Goal: Find contact information: Find contact information

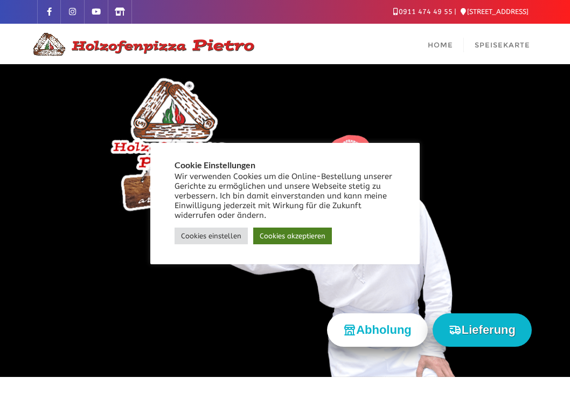
click at [271, 234] on link "Cookies akzeptieren" at bounding box center [292, 235] width 79 height 17
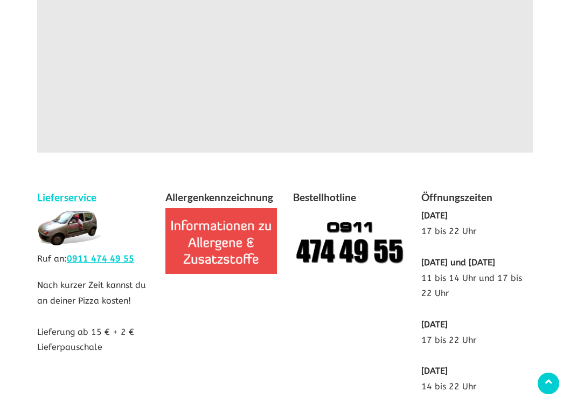
scroll to position [2240, 0]
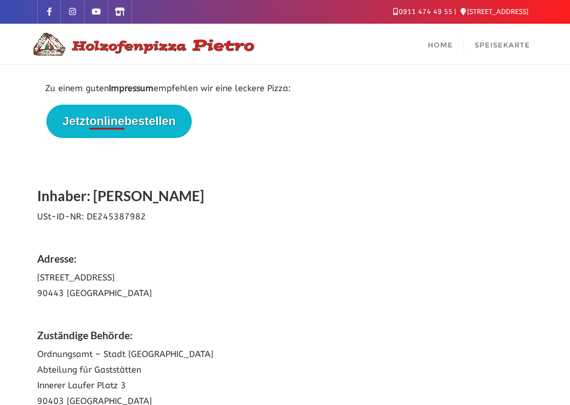
click at [171, 165] on div "Zu einem guten Impressum empfehlen wir eine leckere Pizza: Jetzt online bestell…" at bounding box center [284, 281] width 479 height 400
drag, startPoint x: 182, startPoint y: 195, endPoint x: 93, endPoint y: 196, distance: 88.9
click at [93, 196] on h2 "Inhaber: Pietro Greco" at bounding box center [285, 197] width 496 height 24
copy h2 "Pietro Greco"
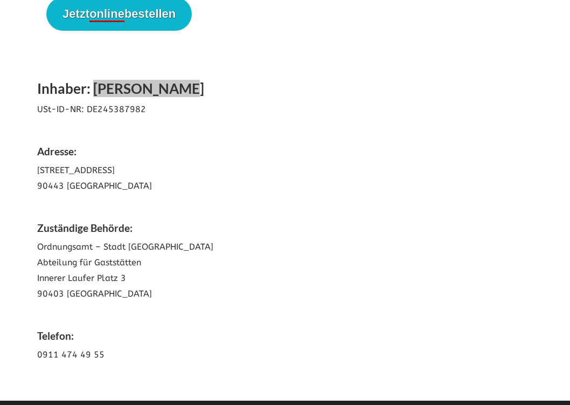
scroll to position [204, 0]
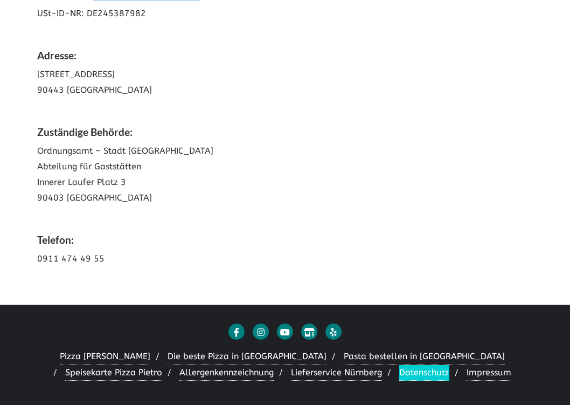
click at [399, 372] on link "Datenschutz" at bounding box center [424, 373] width 50 height 16
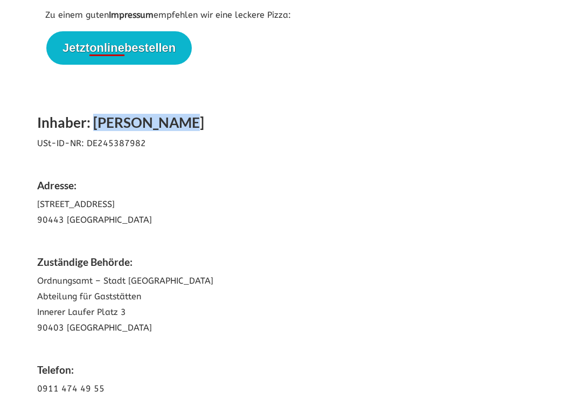
scroll to position [0, 0]
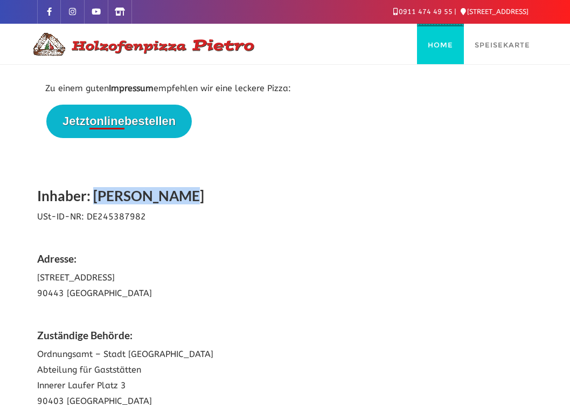
click at [442, 40] on span "Home" at bounding box center [440, 44] width 25 height 9
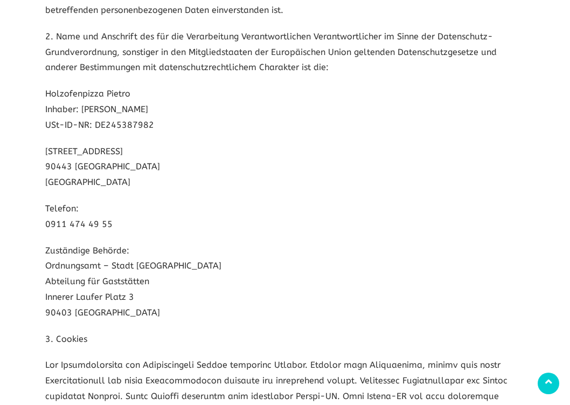
scroll to position [1778, 0]
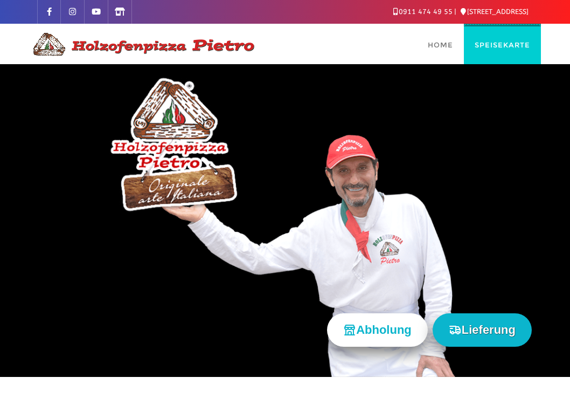
click at [519, 38] on link "Speisekarte" at bounding box center [502, 44] width 77 height 40
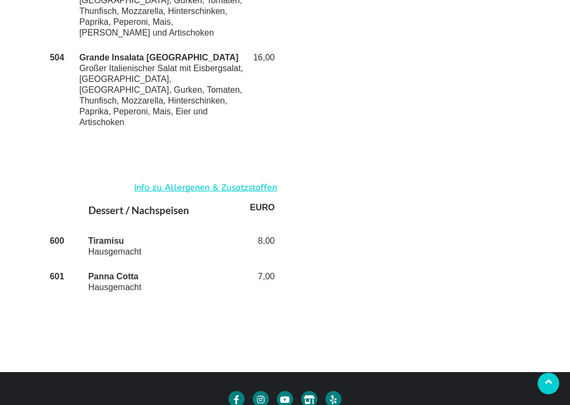
scroll to position [2823, 0]
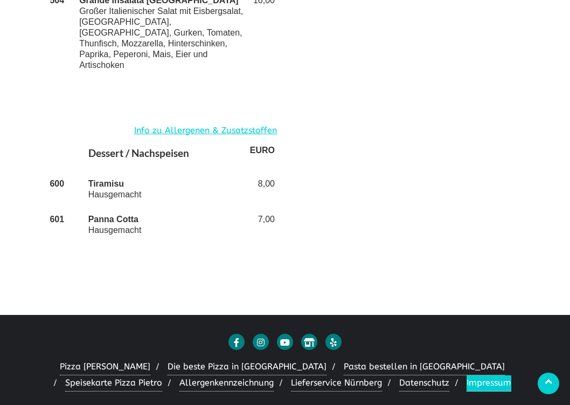
click at [467, 375] on link "Impressum" at bounding box center [489, 383] width 45 height 16
